Goal: Task Accomplishment & Management: Manage account settings

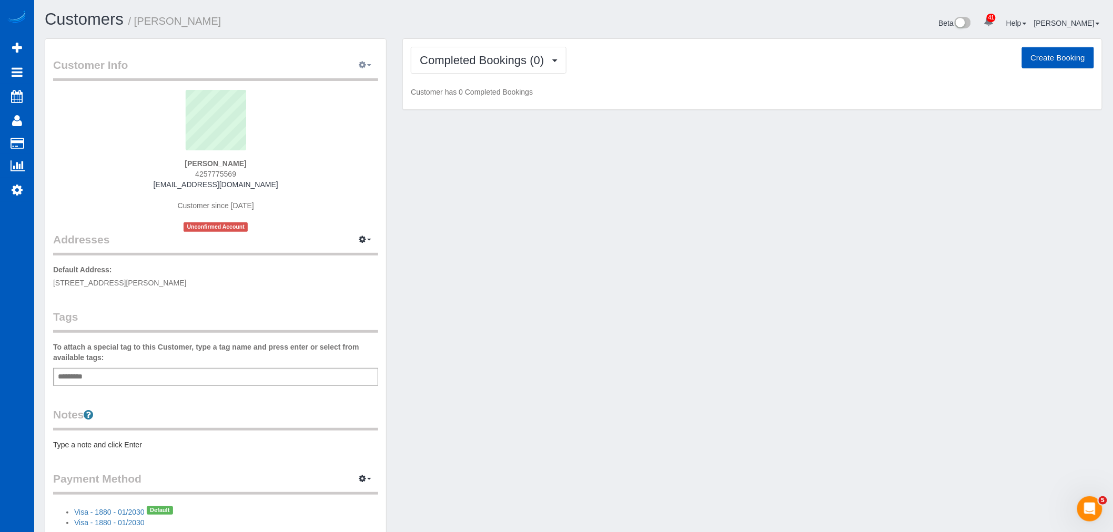
click at [367, 69] on button "button" at bounding box center [365, 65] width 26 height 16
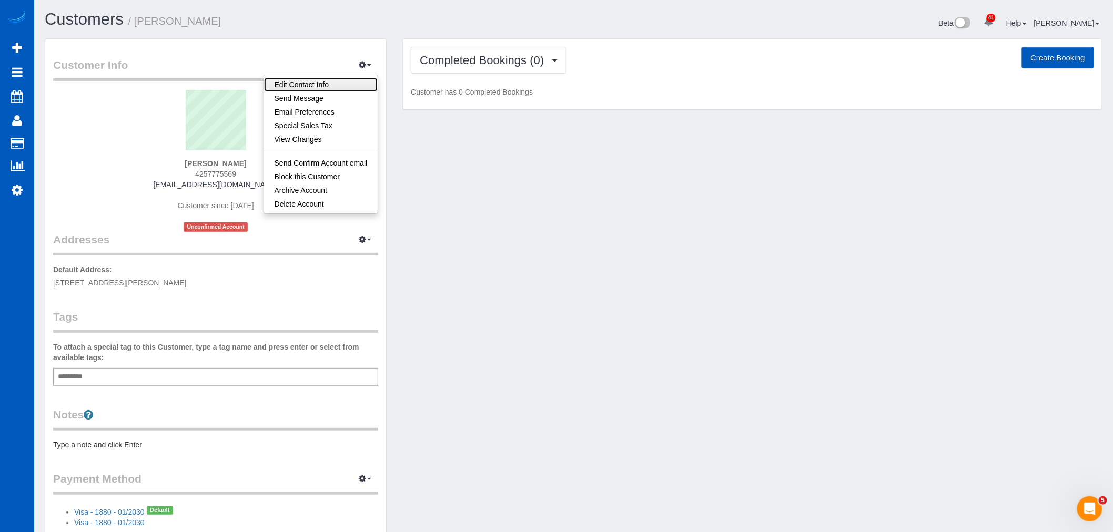
click at [308, 85] on link "Edit Contact Info" at bounding box center [321, 85] width 114 height 14
select select "WA"
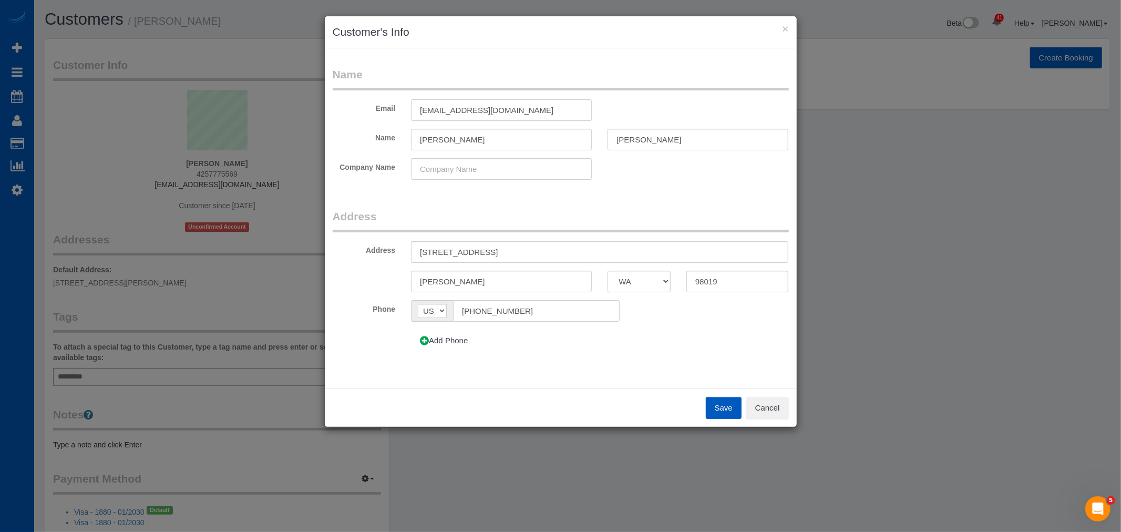
click at [428, 113] on input "[EMAIL_ADDRESS][DOMAIN_NAME]" at bounding box center [501, 110] width 181 height 22
click at [430, 111] on input "[EMAIL_ADDRESS][DOMAIN_NAME]" at bounding box center [501, 110] width 181 height 22
type input "[EMAIL_ADDRESS][DOMAIN_NAME]"
click at [721, 412] on button "Save" at bounding box center [724, 408] width 36 height 22
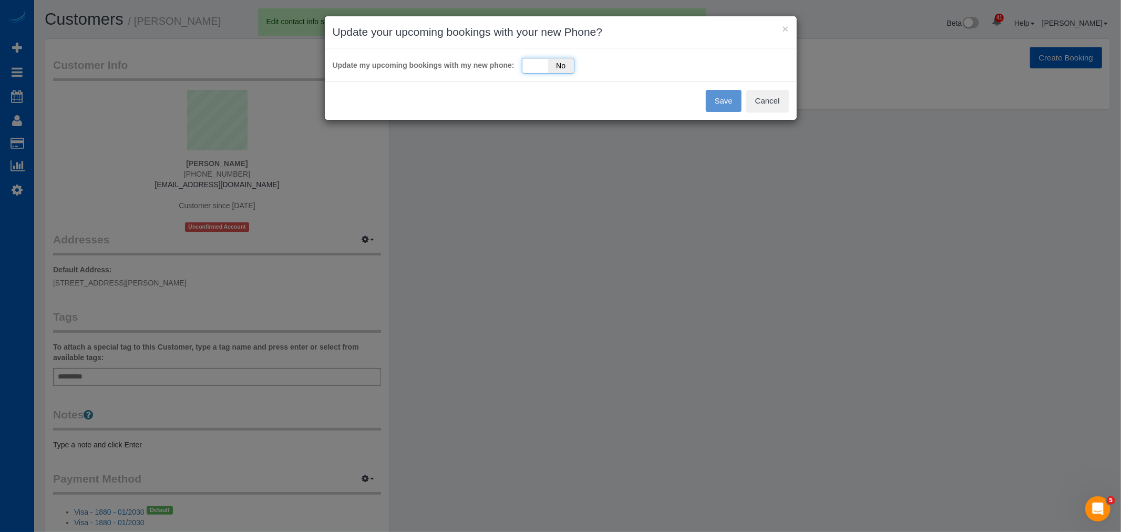
click at [542, 65] on div "Yes No" at bounding box center [548, 66] width 53 height 16
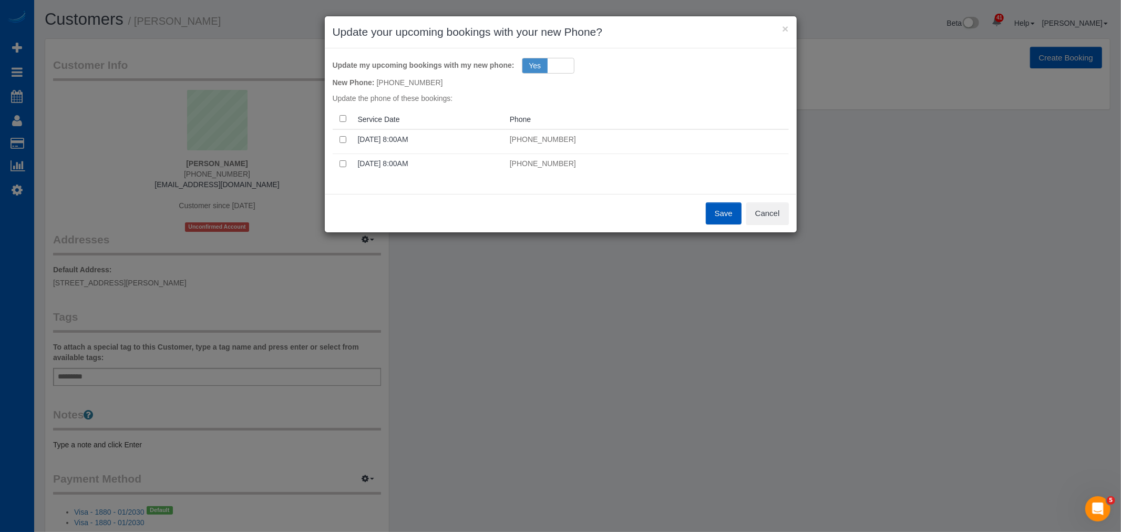
click at [735, 217] on button "Save" at bounding box center [724, 213] width 36 height 22
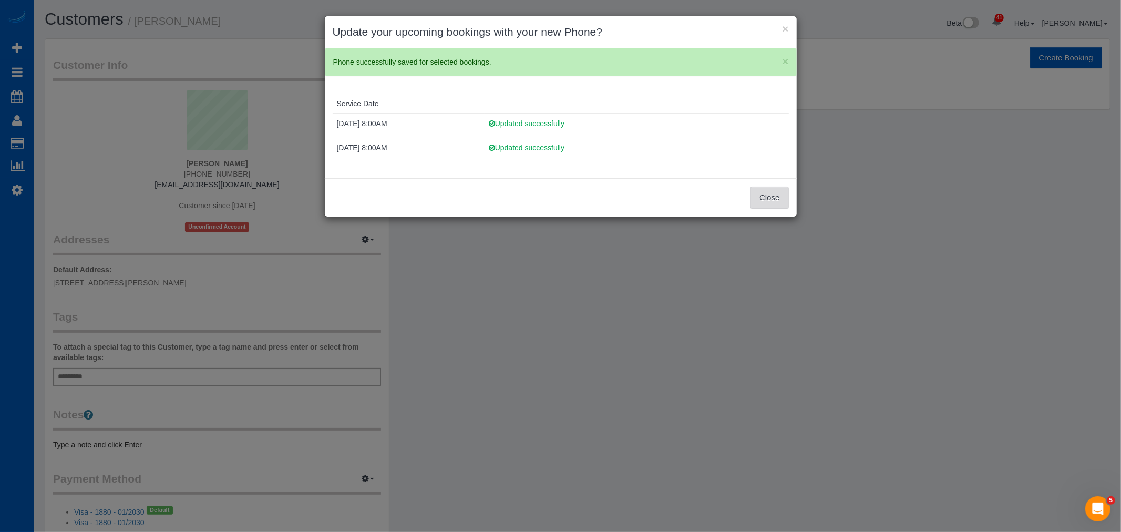
click at [758, 193] on button "Close" at bounding box center [770, 198] width 38 height 22
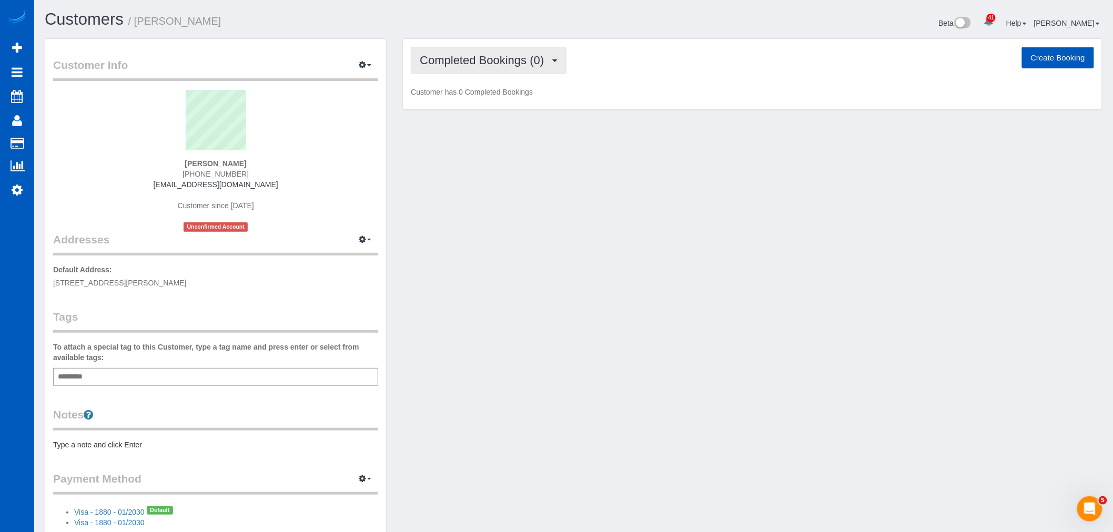
click at [508, 67] on button "Completed Bookings (0)" at bounding box center [489, 60] width 156 height 27
click at [495, 95] on link "Upcoming Bookings (2)" at bounding box center [465, 98] width 109 height 14
